Goal: Task Accomplishment & Management: Manage account settings

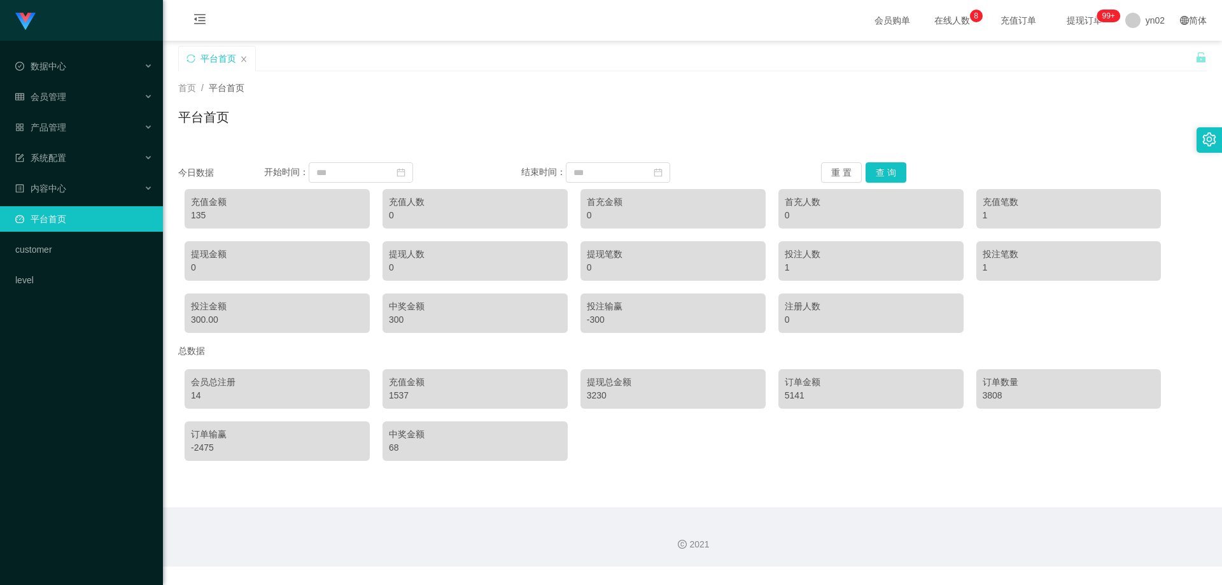
drag, startPoint x: 206, startPoint y: 216, endPoint x: 215, endPoint y: 213, distance: 9.5
click at [215, 213] on div "135" at bounding box center [277, 215] width 173 height 13
click at [97, 152] on div "系统配置" at bounding box center [81, 157] width 163 height 25
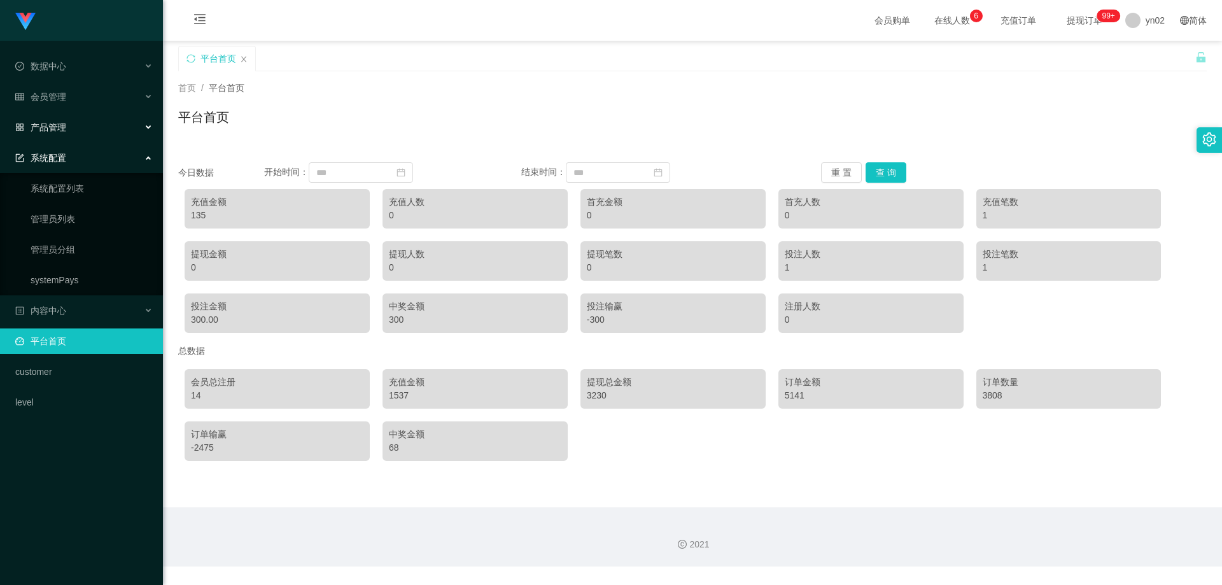
click at [85, 122] on div "产品管理" at bounding box center [81, 127] width 163 height 25
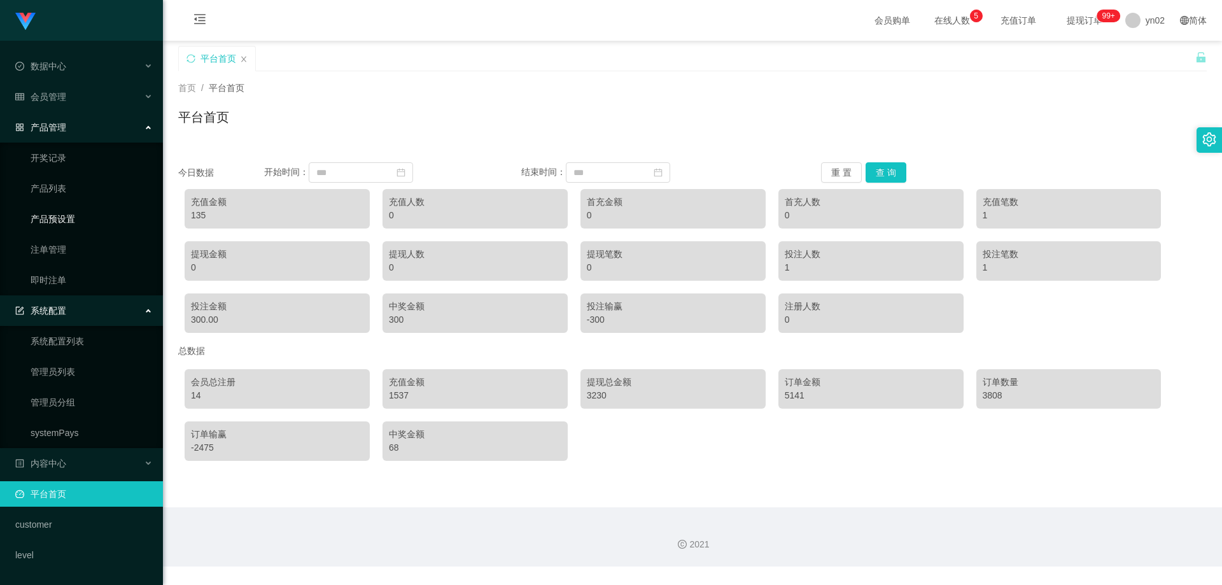
click at [90, 223] on link "产品预设置" at bounding box center [92, 218] width 122 height 25
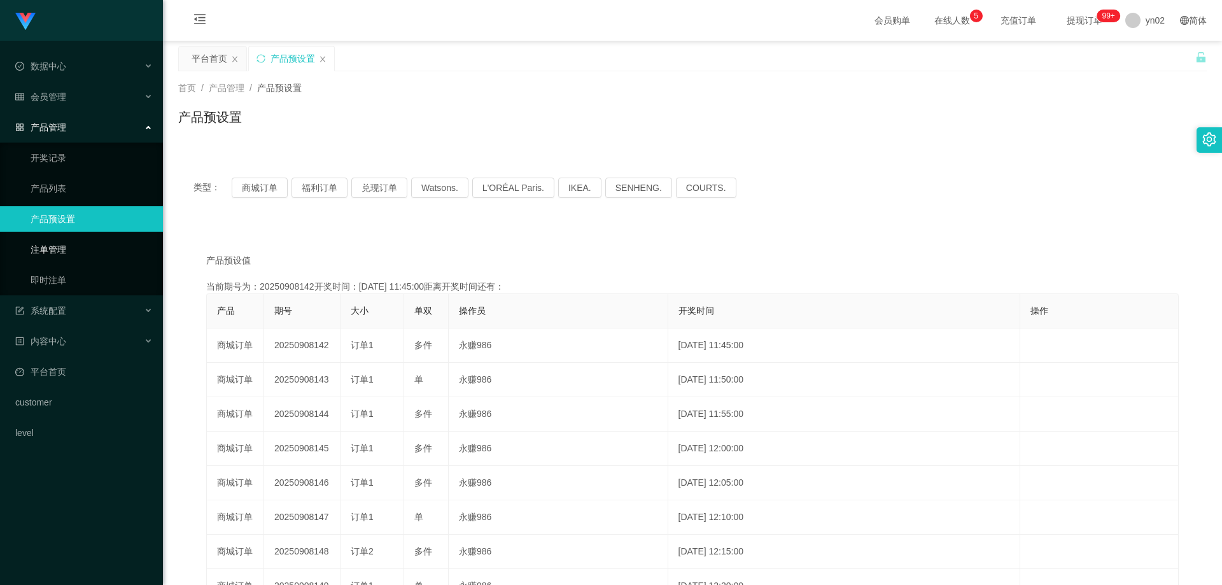
click at [80, 249] on link "注单管理" at bounding box center [92, 249] width 122 height 25
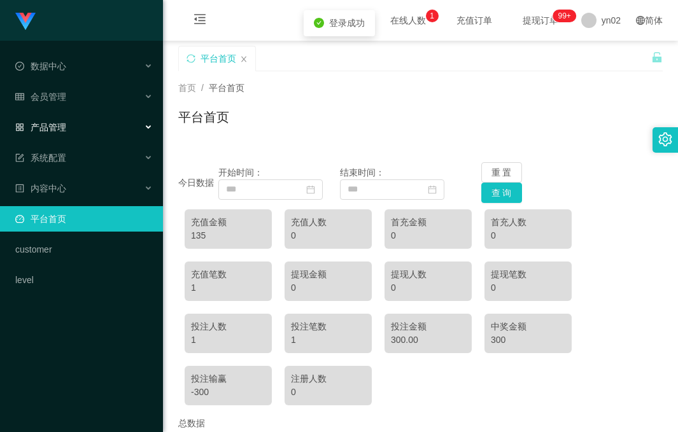
click at [95, 136] on div "产品管理" at bounding box center [81, 127] width 163 height 25
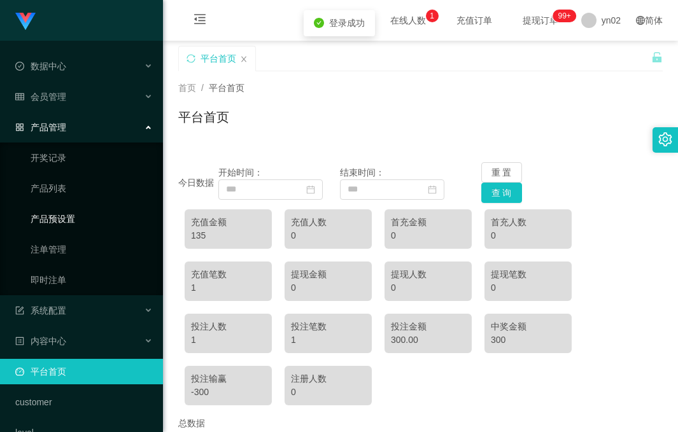
drag, startPoint x: 79, startPoint y: 216, endPoint x: 114, endPoint y: 215, distance: 35.0
click at [79, 216] on link "产品预设置" at bounding box center [92, 218] width 122 height 25
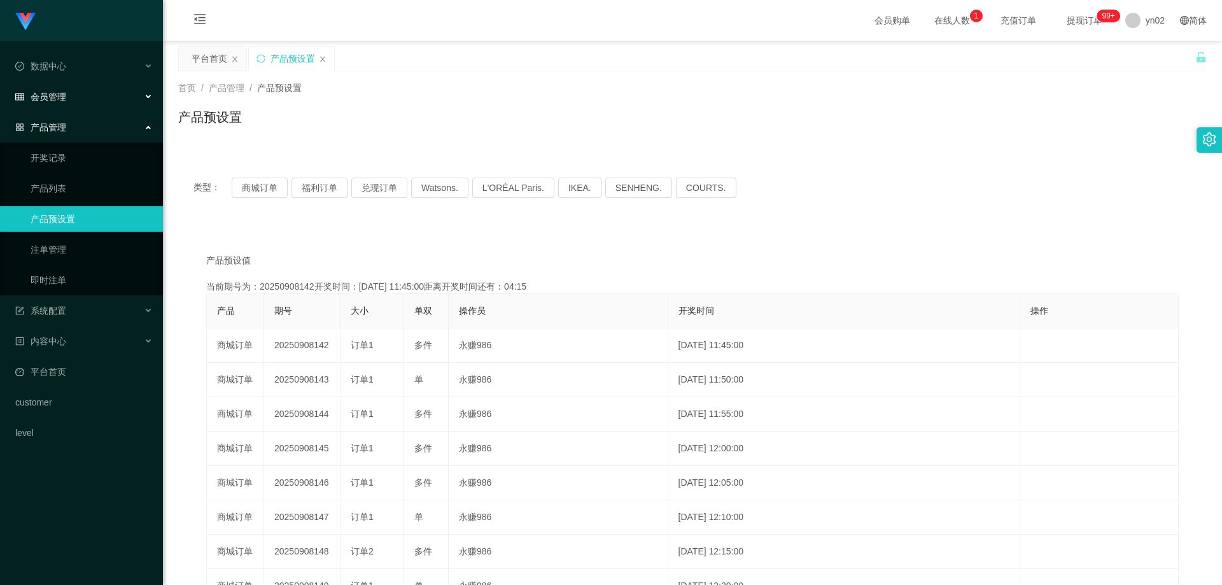
click at [74, 98] on div "会员管理" at bounding box center [81, 96] width 163 height 25
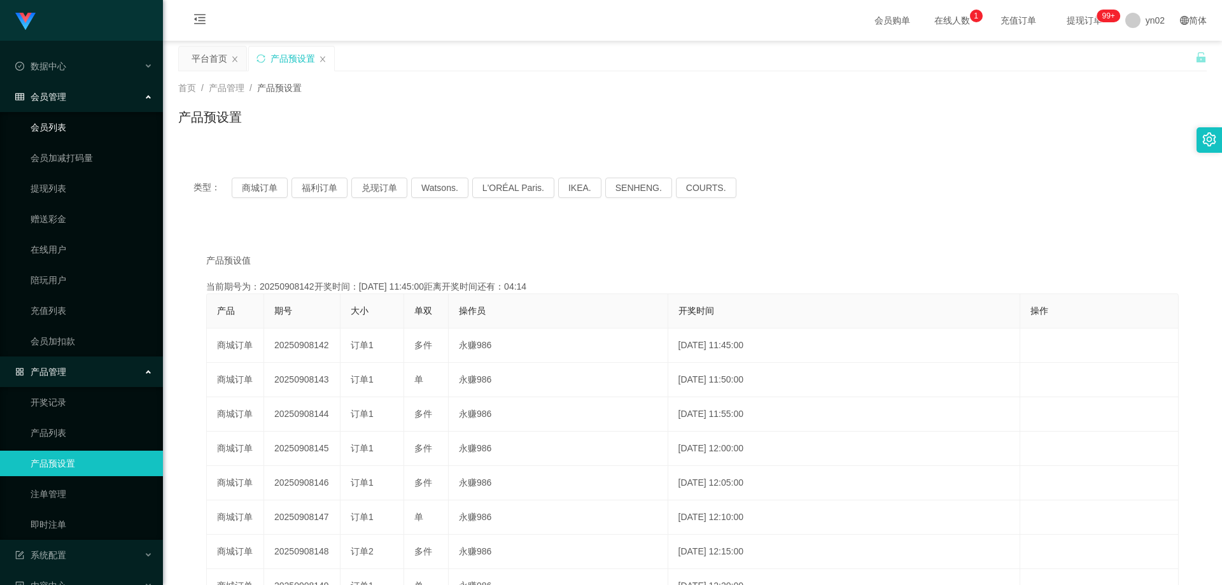
click at [67, 129] on link "会员列表" at bounding box center [92, 127] width 122 height 25
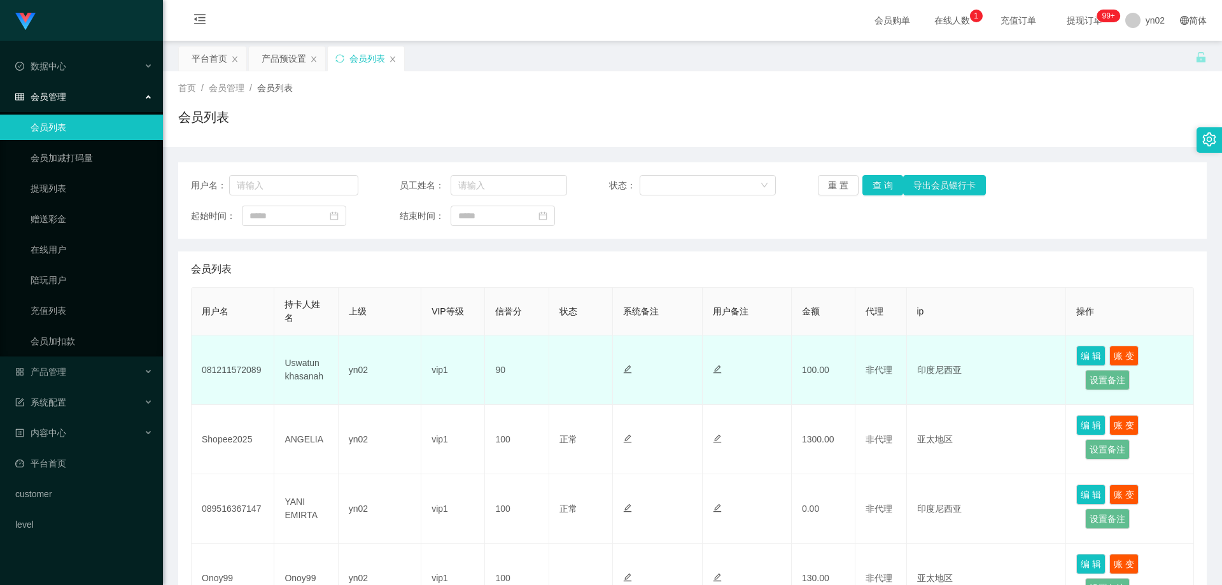
scroll to position [64, 0]
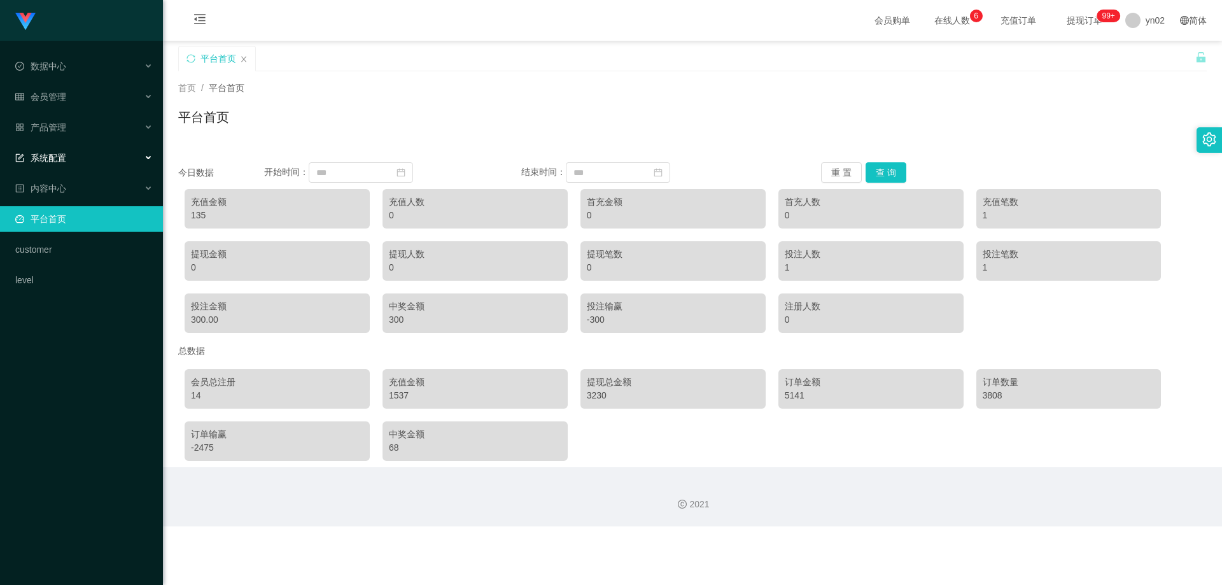
click at [62, 161] on span "系统配置" at bounding box center [40, 158] width 51 height 10
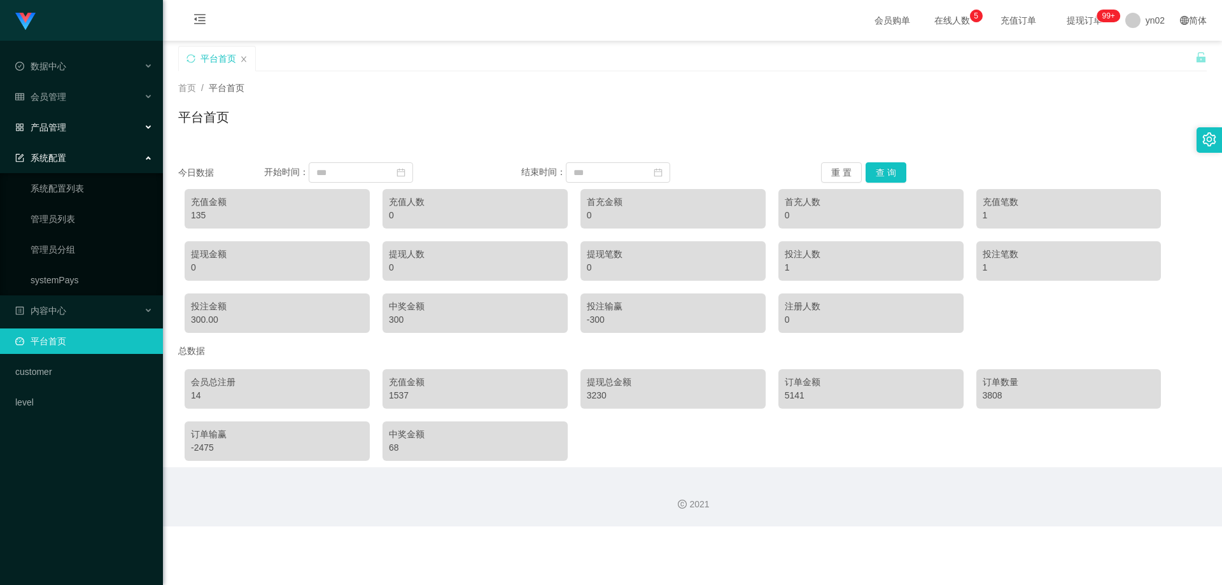
drag, startPoint x: 68, startPoint y: 128, endPoint x: 76, endPoint y: 156, distance: 29.2
click at [68, 128] on div "产品管理" at bounding box center [81, 127] width 163 height 25
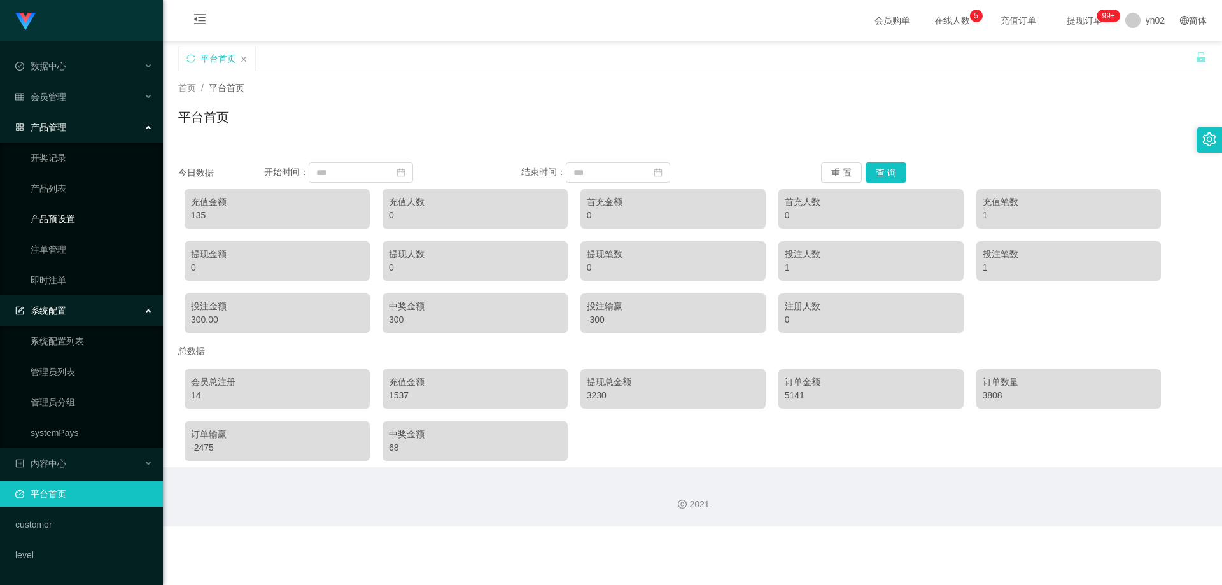
click at [80, 217] on link "产品预设置" at bounding box center [92, 218] width 122 height 25
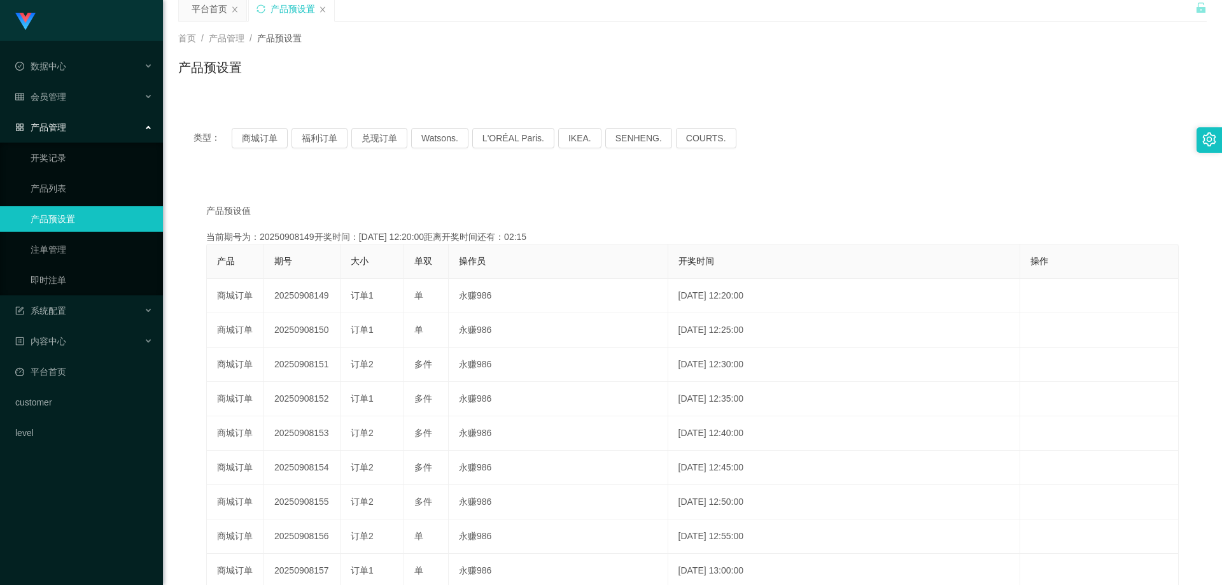
scroll to position [64, 0]
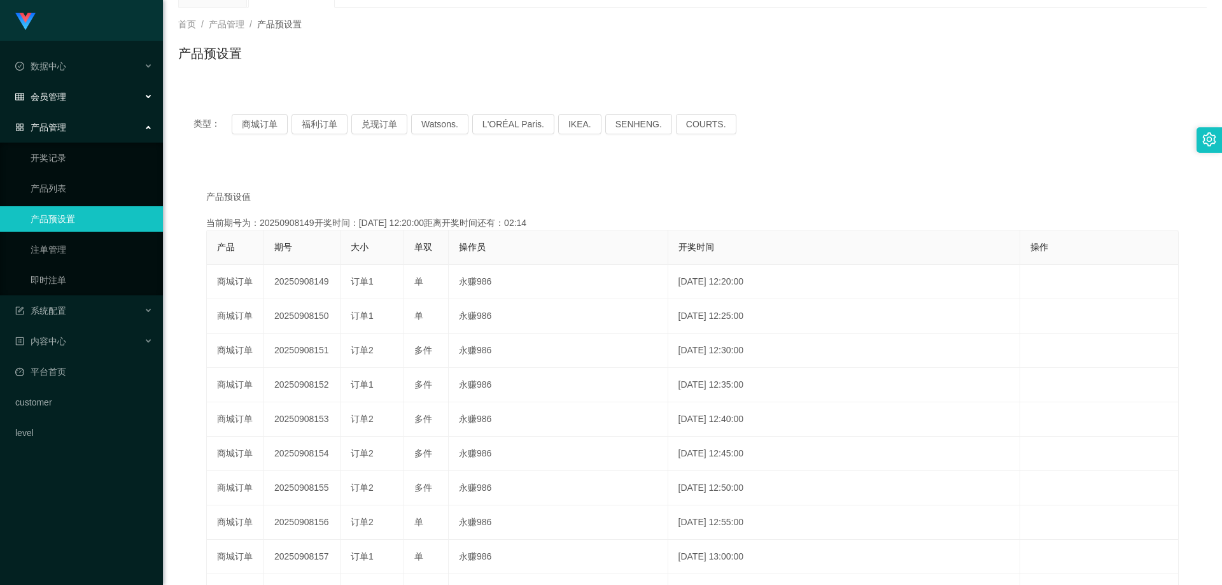
click at [66, 109] on div "会员管理" at bounding box center [81, 96] width 163 height 25
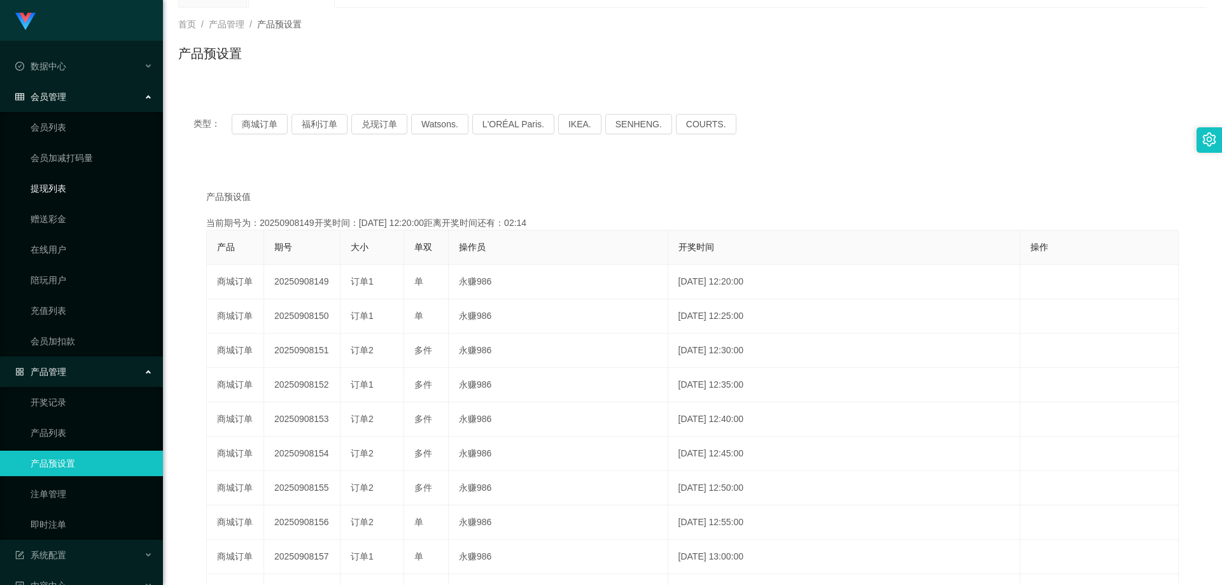
click at [59, 188] on link "提现列表" at bounding box center [92, 188] width 122 height 25
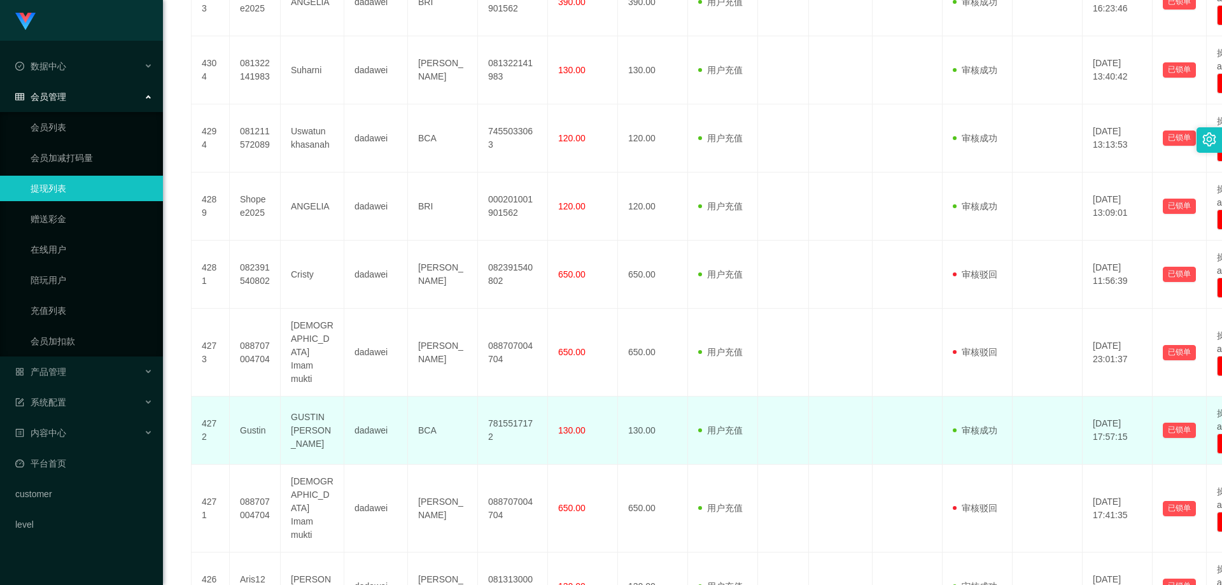
scroll to position [532, 0]
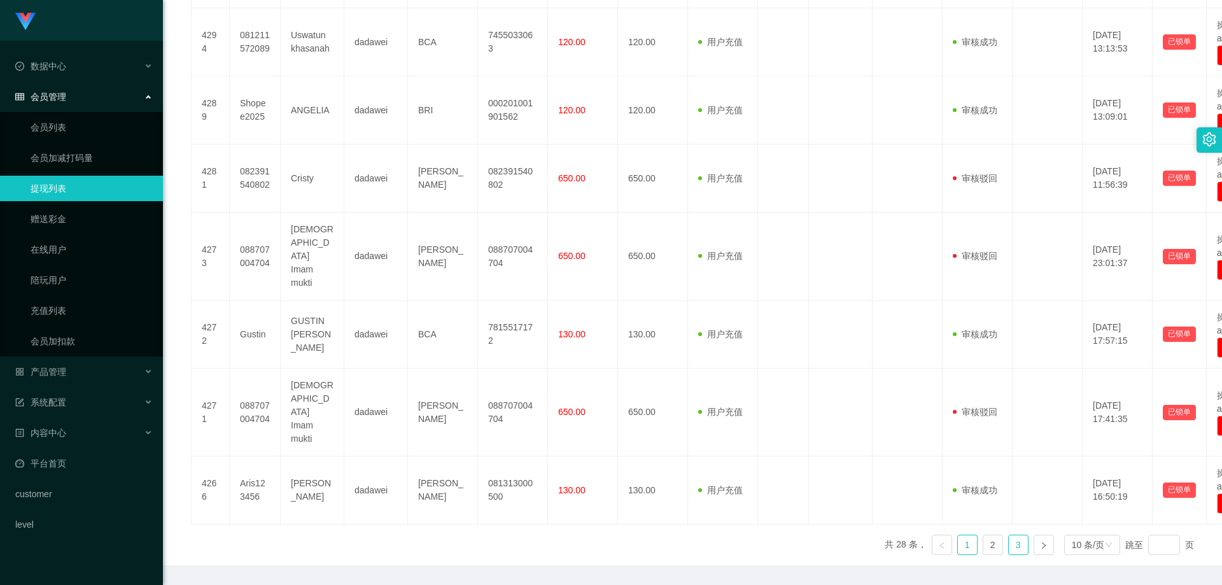
click at [677, 432] on link "3" at bounding box center [1018, 544] width 19 height 19
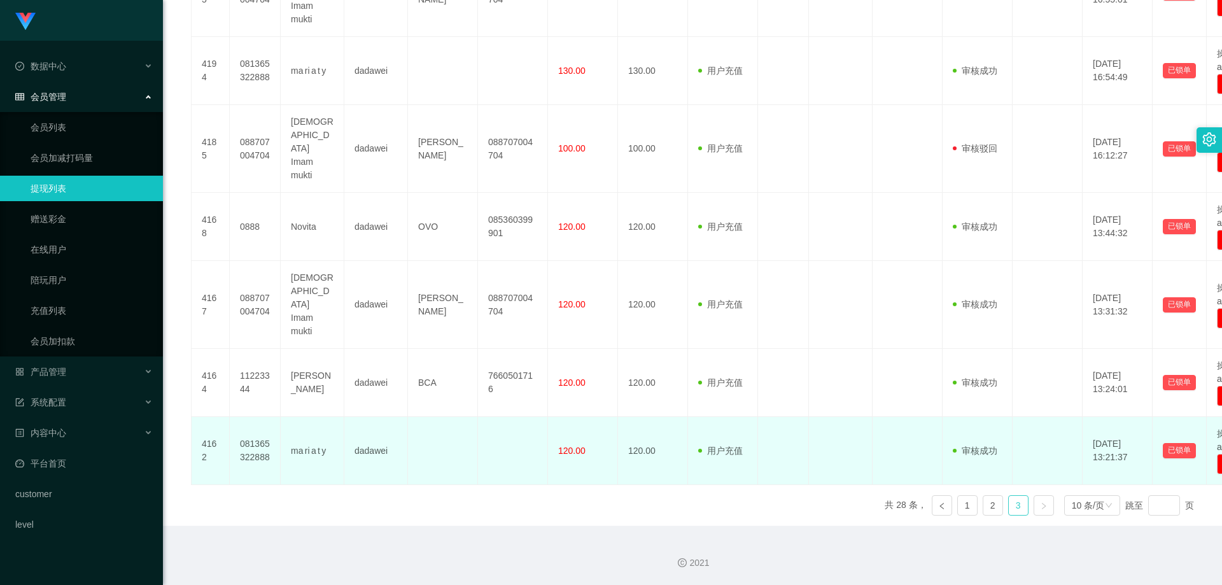
scroll to position [395, 0]
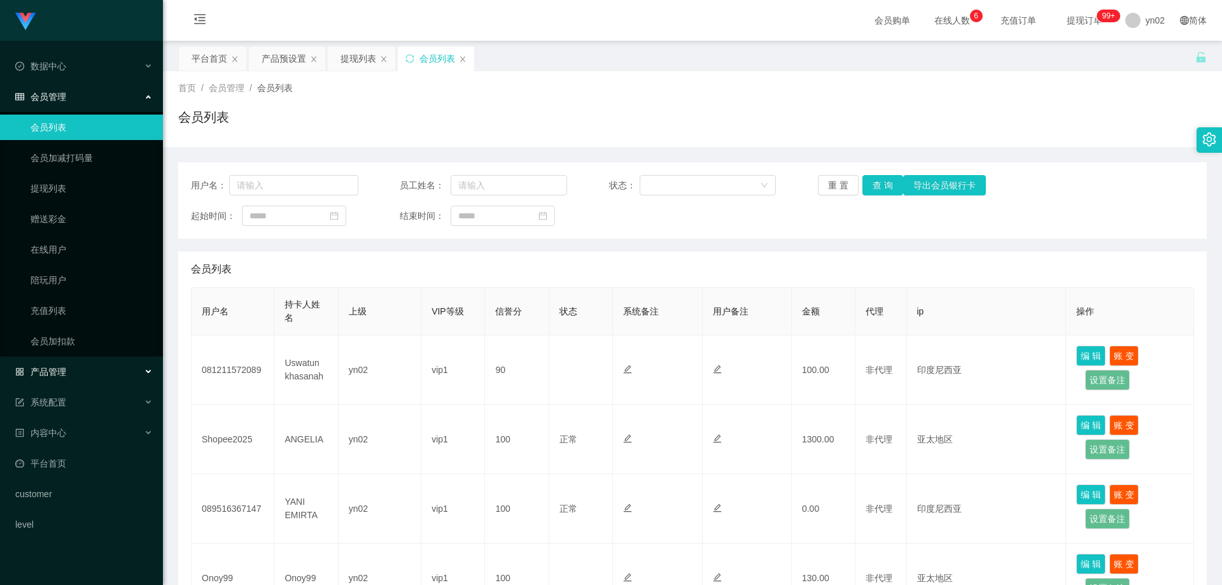
click at [85, 376] on div "产品管理" at bounding box center [81, 371] width 163 height 25
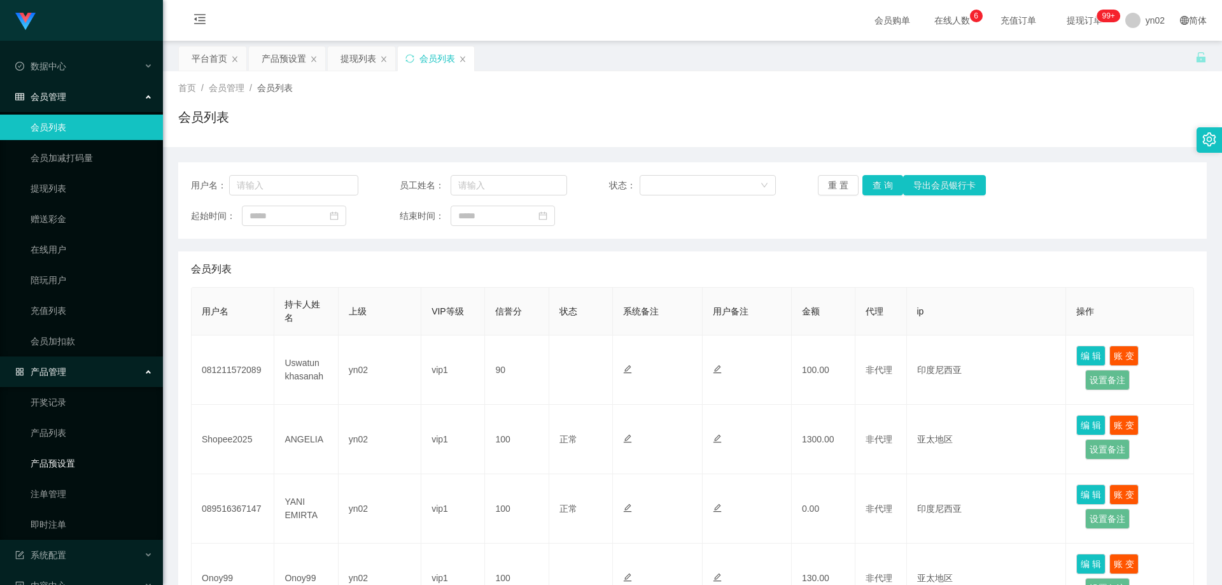
click at [74, 470] on link "产品预设置" at bounding box center [92, 463] width 122 height 25
